Goal: Check status: Check status

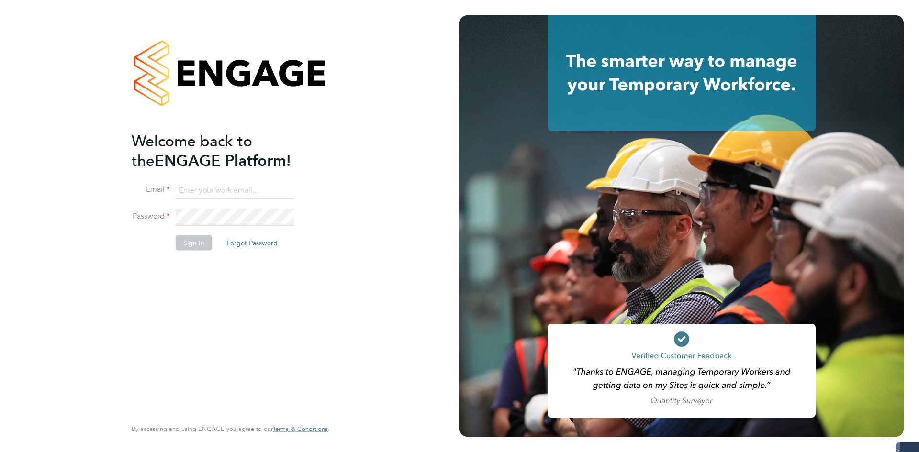
type input "[EMAIL_ADDRESS][DOMAIN_NAME]"
click at [196, 331] on div "Welcome back to the ENGAGE Platform! Email [EMAIL_ADDRESS][DOMAIN_NAME] Passwor…" at bounding box center [225, 274] width 187 height 286
click at [196, 242] on button "Sign In" at bounding box center [194, 243] width 36 height 15
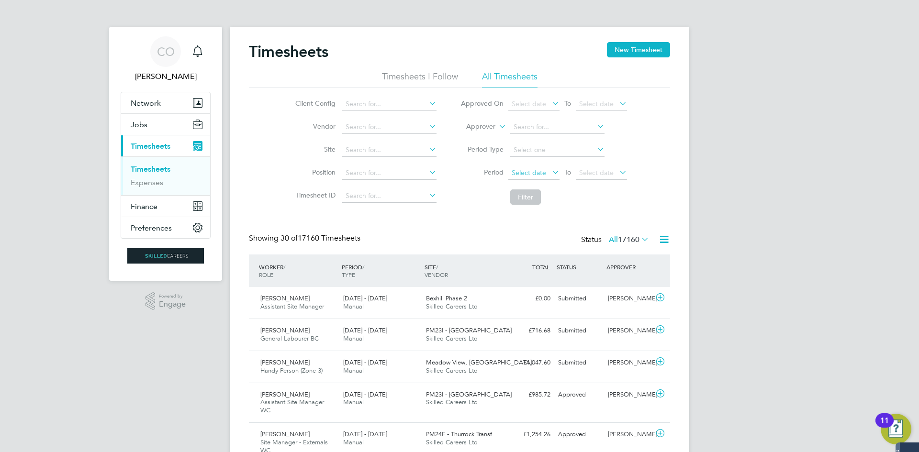
click at [547, 174] on span "Select date" at bounding box center [533, 173] width 51 height 13
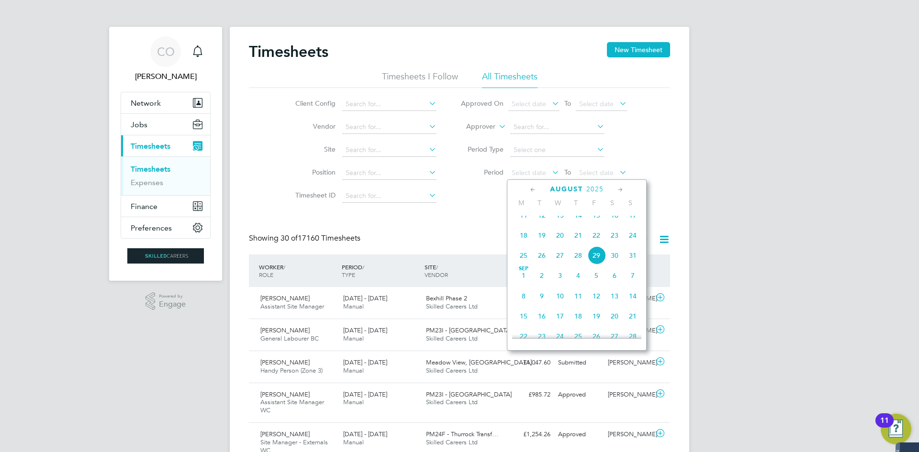
click at [524, 243] on span "18" at bounding box center [524, 235] width 18 height 18
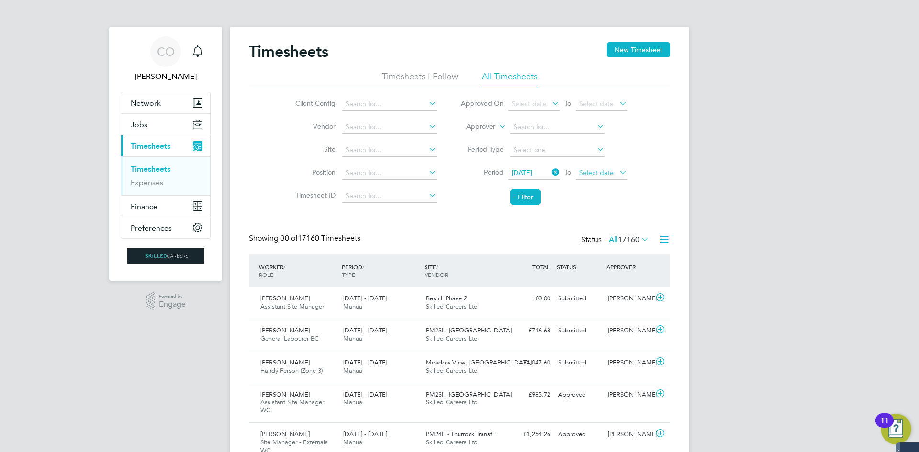
click at [609, 176] on span "Select date" at bounding box center [596, 173] width 34 height 9
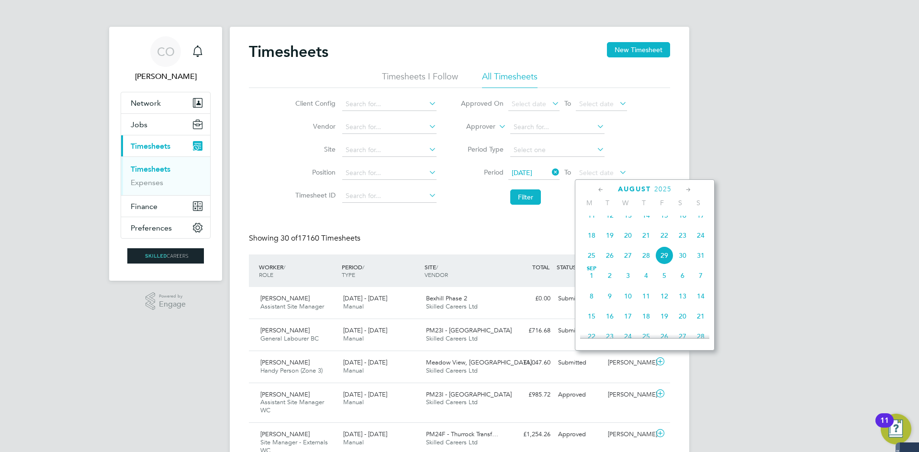
click at [703, 241] on span "24" at bounding box center [701, 235] width 18 height 18
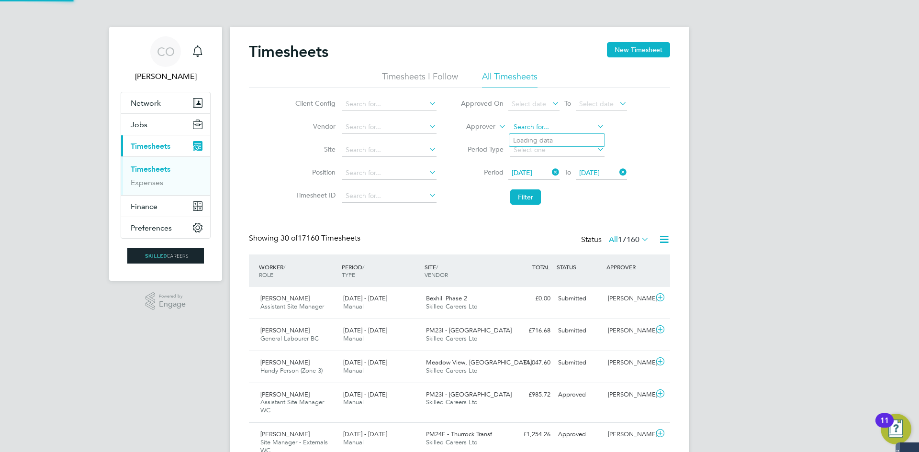
click at [526, 128] on input at bounding box center [557, 127] width 94 height 13
click at [528, 142] on b "Jamie" at bounding box center [541, 140] width 56 height 8
type input "Jamie Bayliss"
click at [529, 201] on button "Filter" at bounding box center [525, 197] width 31 height 15
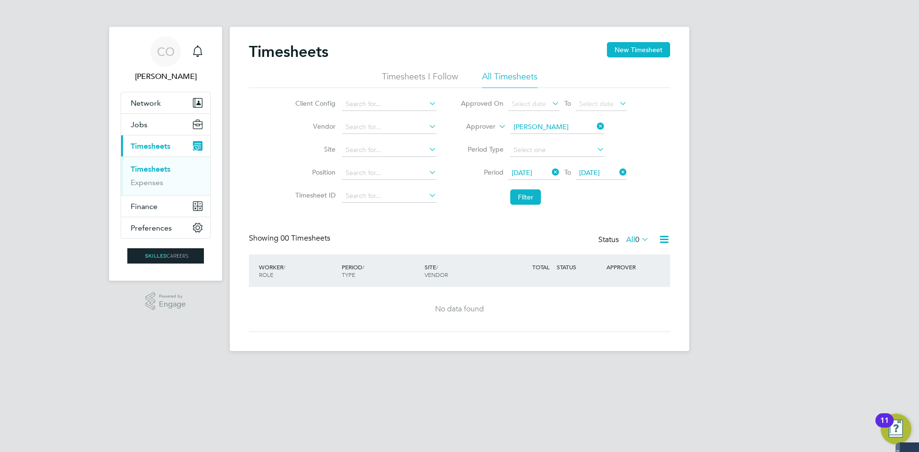
click at [595, 123] on icon at bounding box center [595, 126] width 0 height 13
click at [419, 78] on li "Timesheets I Follow" at bounding box center [420, 79] width 76 height 17
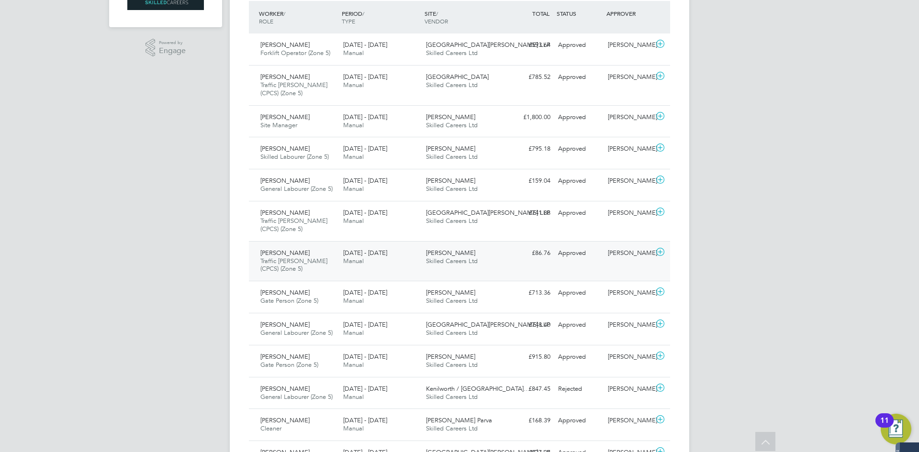
click at [286, 265] on span "Traffic Marshall (CPCS) (Zone 5)" at bounding box center [293, 265] width 67 height 16
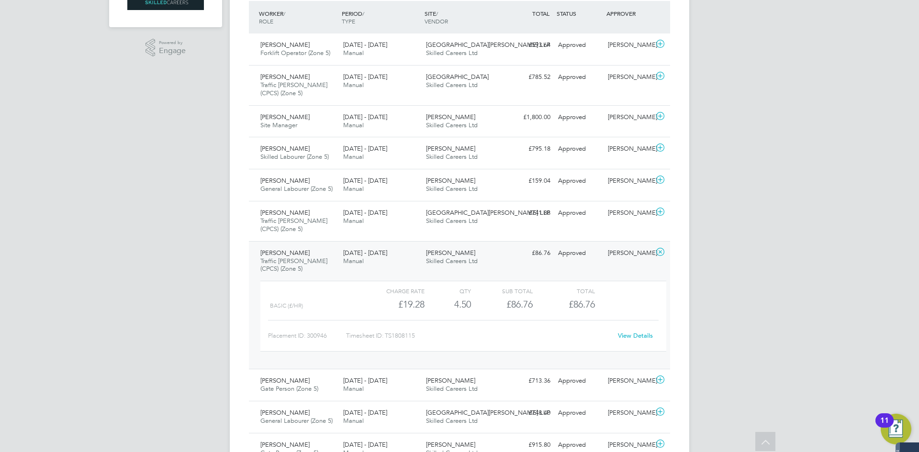
click at [640, 336] on link "View Details" at bounding box center [635, 336] width 35 height 8
click at [295, 223] on span "Traffic Marshall (CPCS) (Zone 5)" at bounding box center [293, 225] width 67 height 16
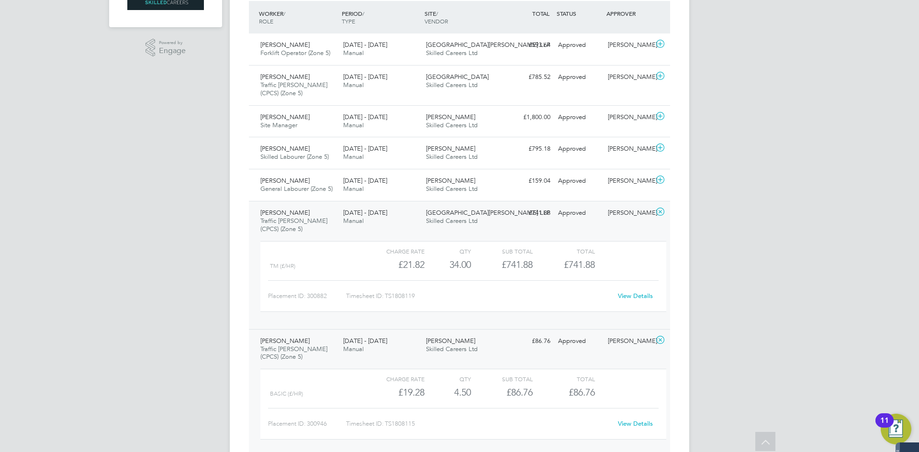
click at [632, 298] on link "View Details" at bounding box center [635, 296] width 35 height 8
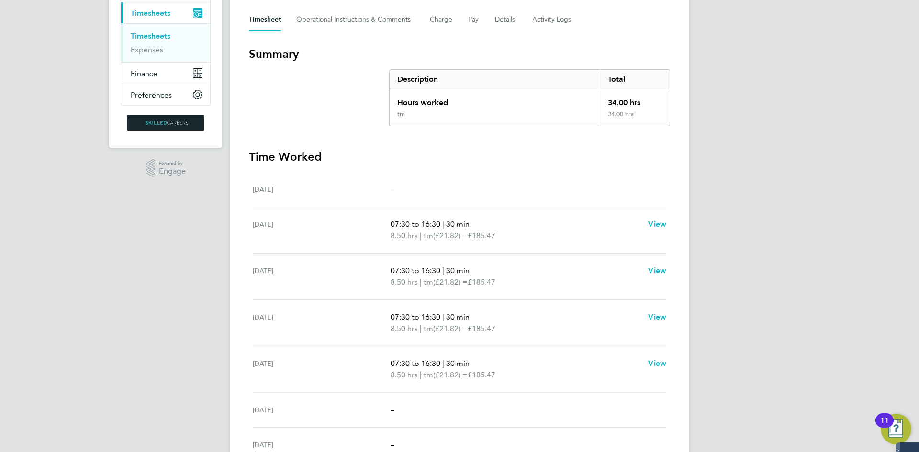
scroll to position [132, 0]
